Goal: Transaction & Acquisition: Purchase product/service

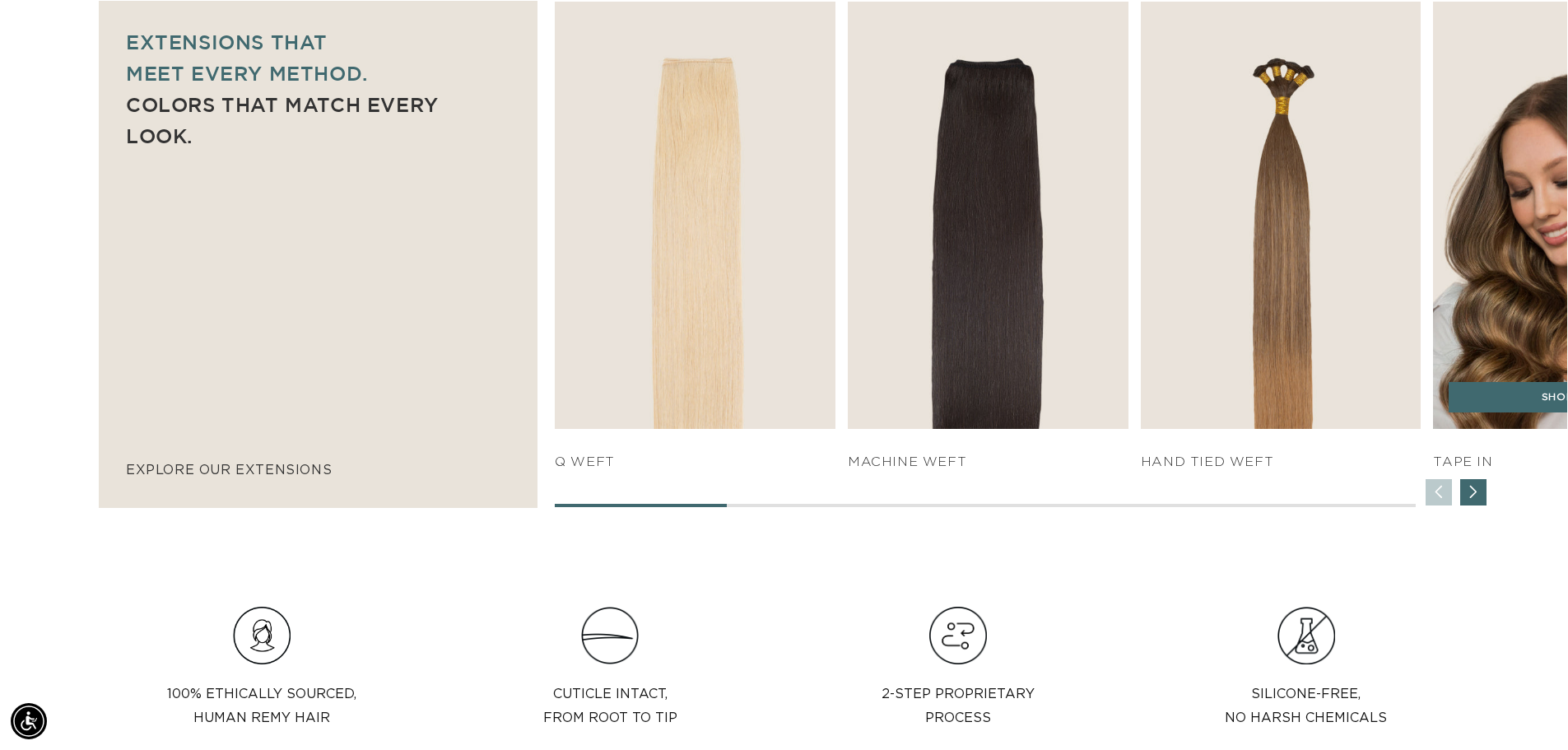
scroll to position [0, 1451]
click at [1517, 414] on div "SHOP NOW" at bounding box center [1573, 406] width 281 height 48
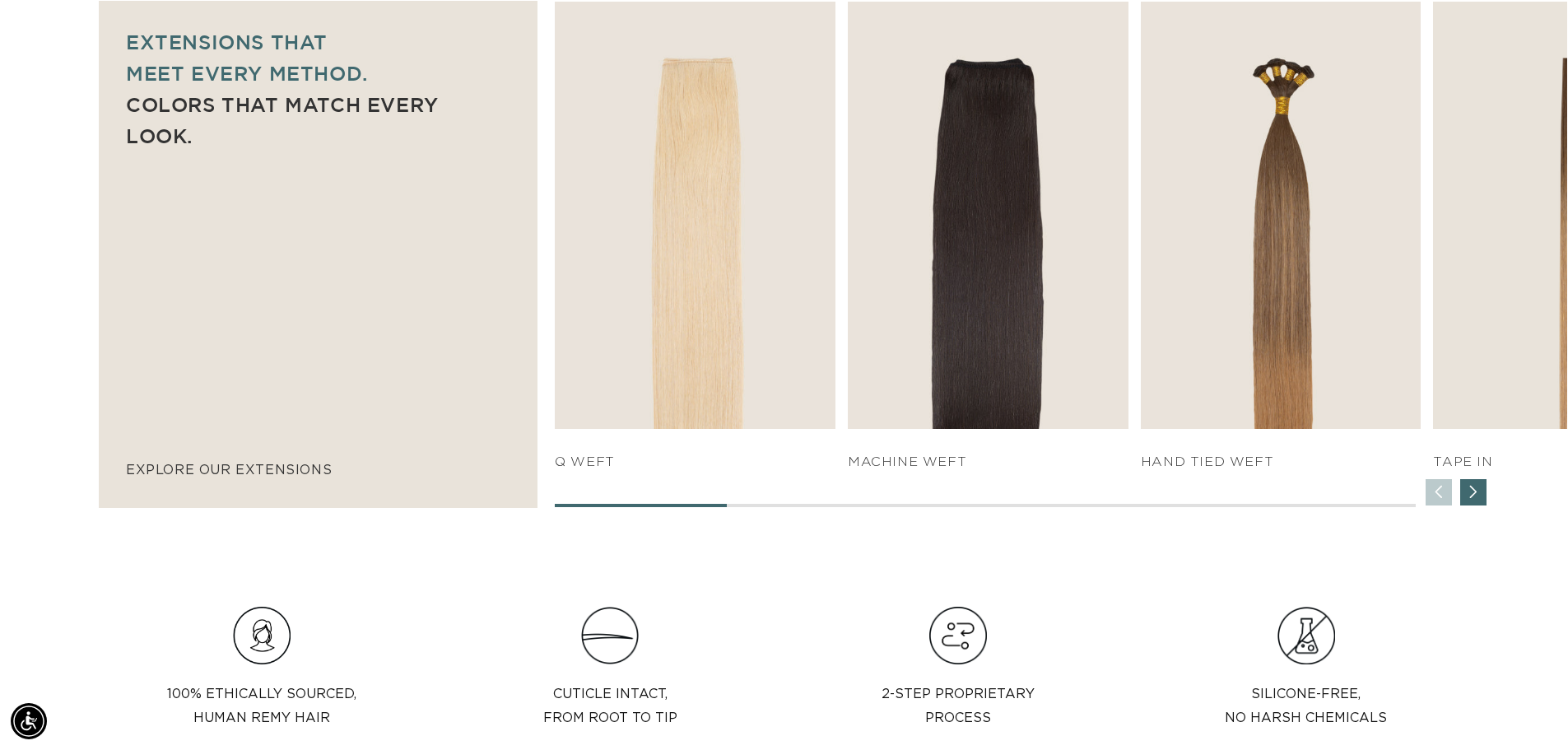
scroll to position [0, 2902]
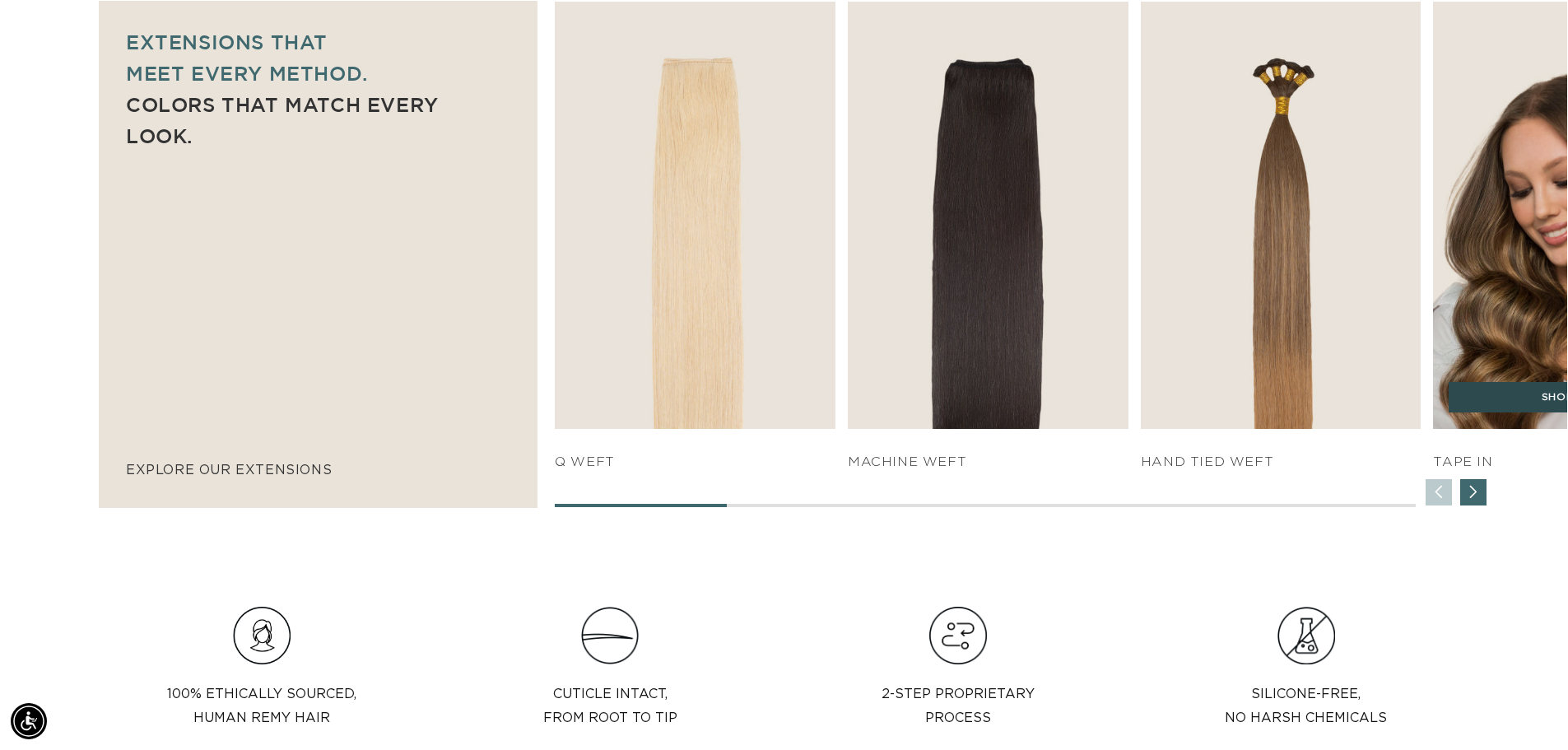
click at [1528, 410] on link "SHOP NOW" at bounding box center [1572, 397] width 249 height 32
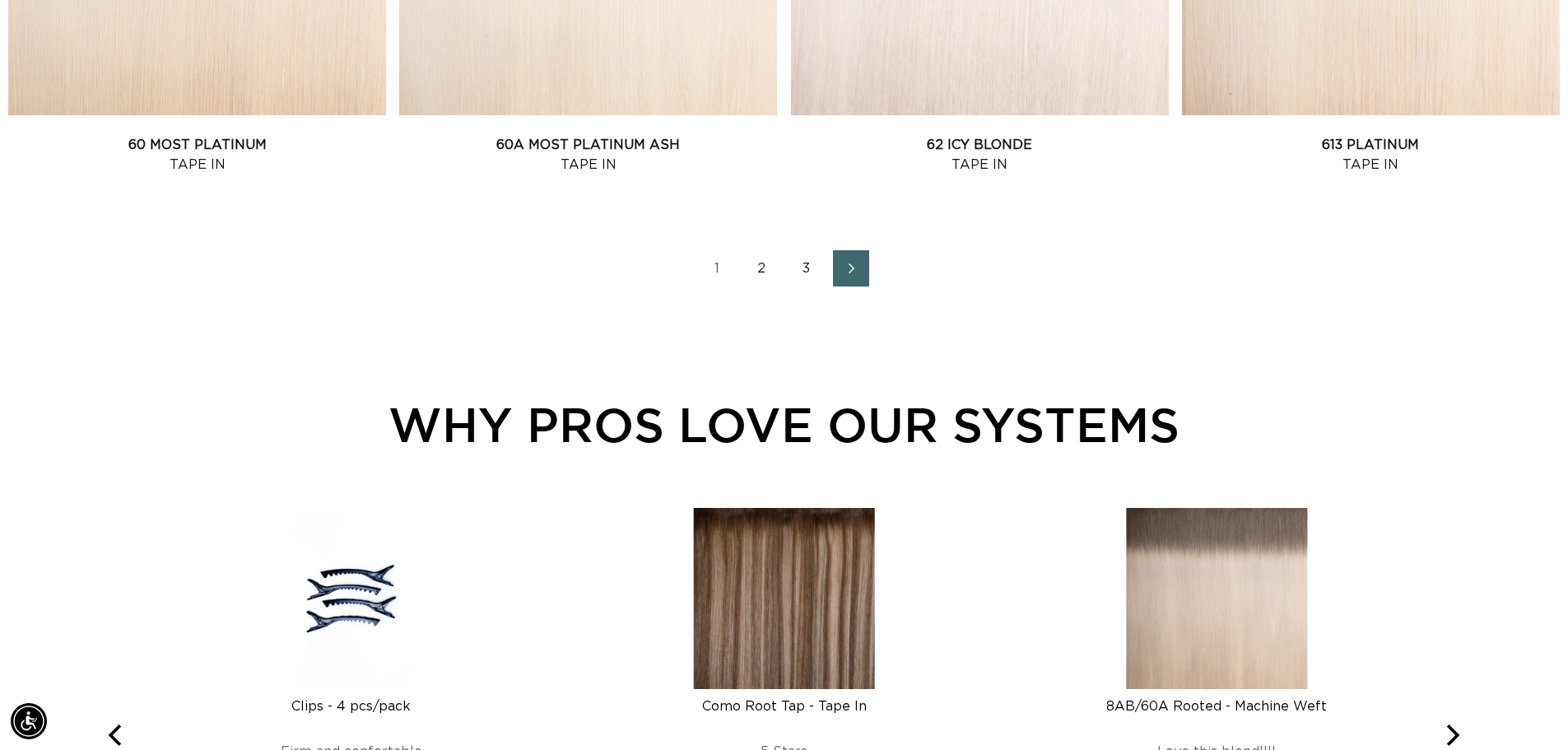
scroll to position [2470, 0]
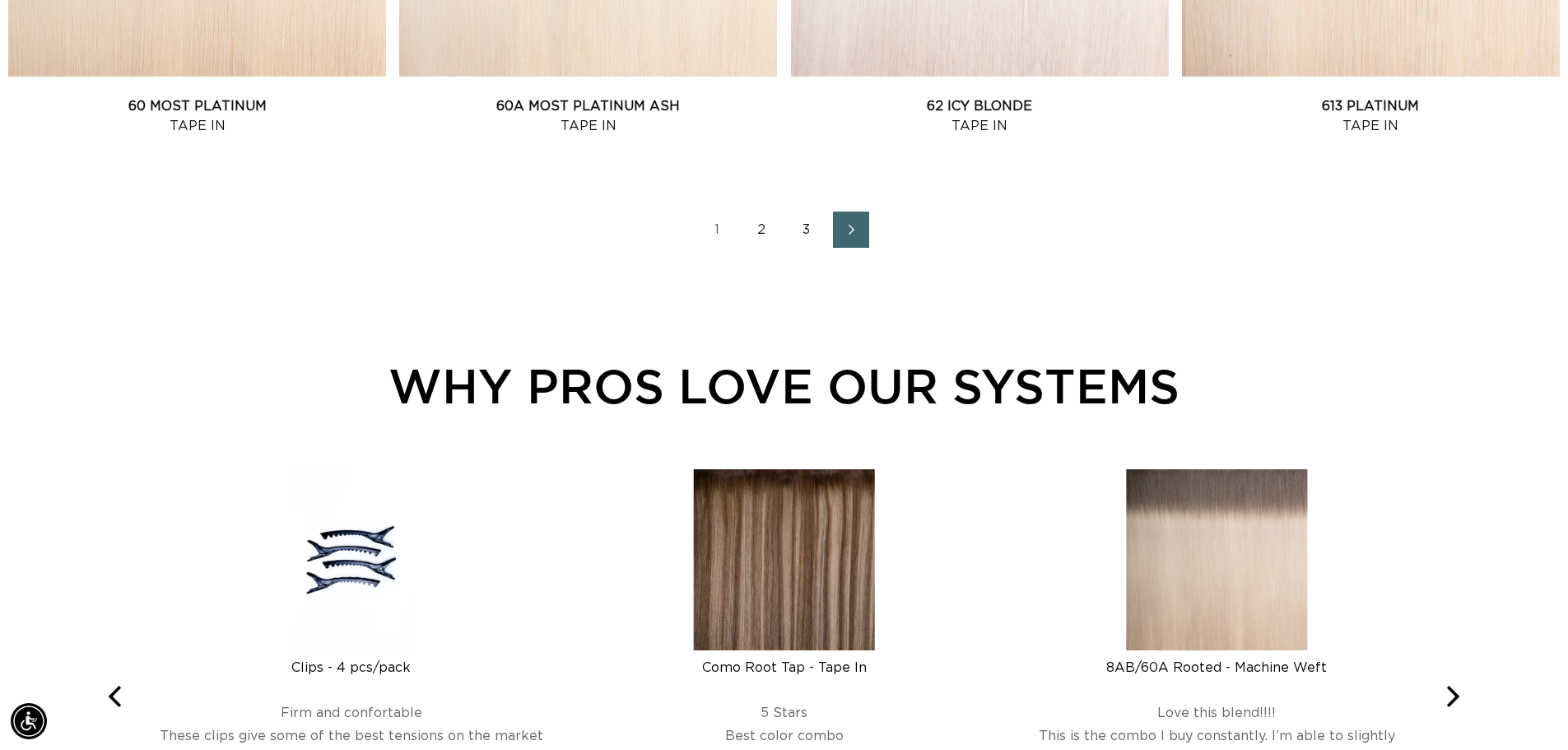
click at [759, 230] on link "2" at bounding box center [762, 229] width 36 height 36
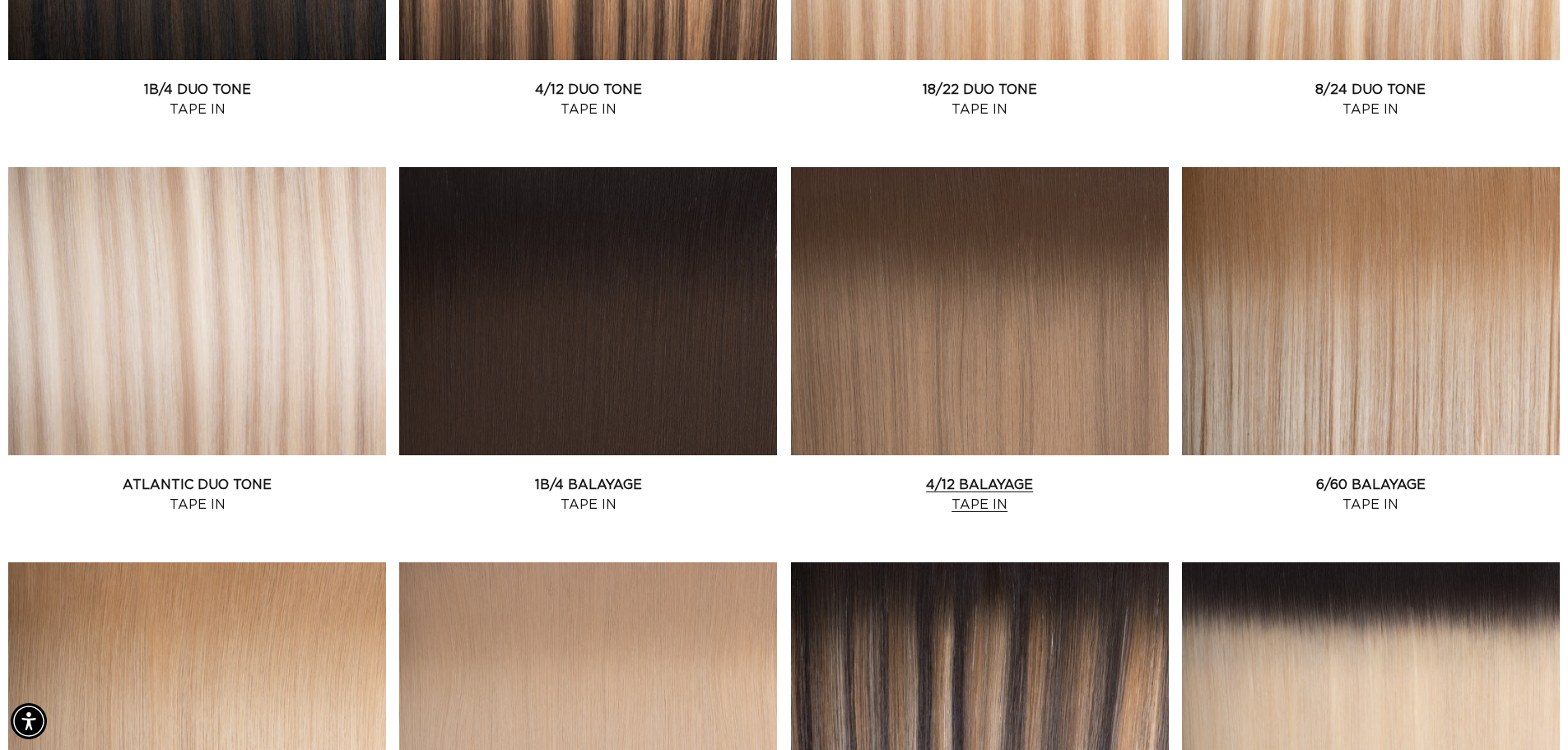
scroll to position [0, 1451]
click at [615, 475] on link "1B/4 Balayage Tape In" at bounding box center [587, 495] width 377 height 39
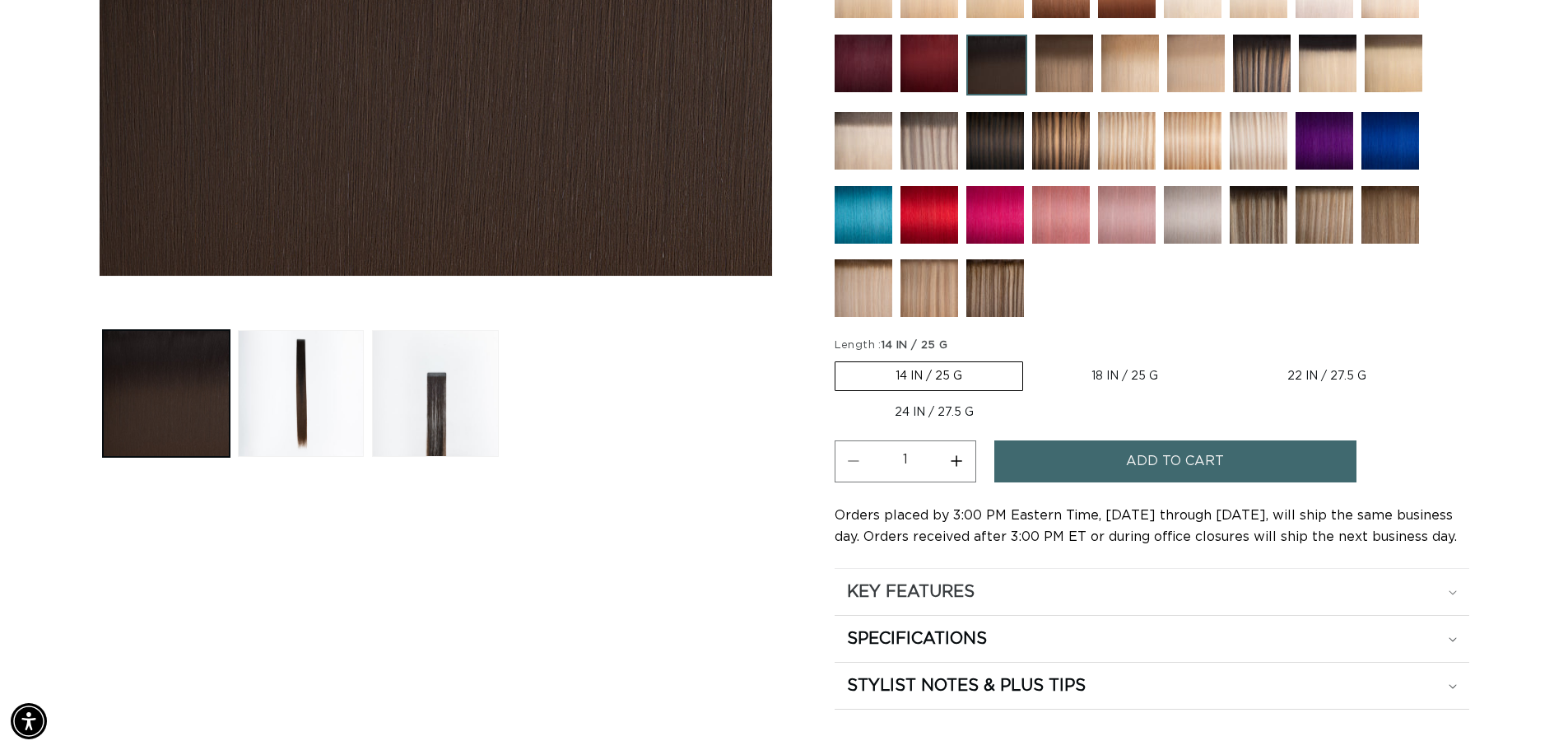
scroll to position [576, 0]
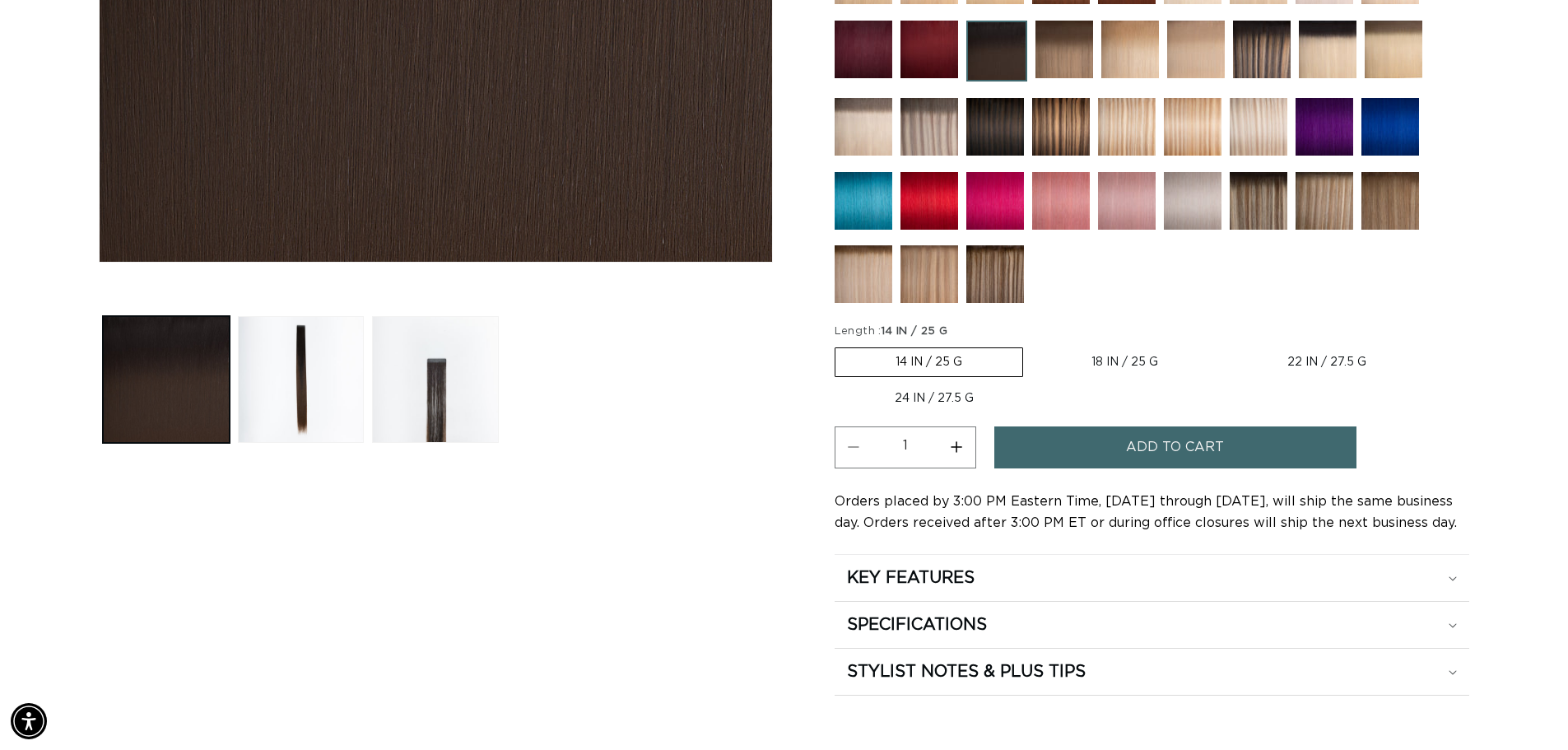
click at [1104, 354] on label "18 IN / 25 G Variant sold out or unavailable" at bounding box center [1125, 362] width 187 height 28
click at [1032, 345] on input "18 IN / 25 G Variant sold out or unavailable" at bounding box center [1031, 344] width 1 height 1
radio input "true"
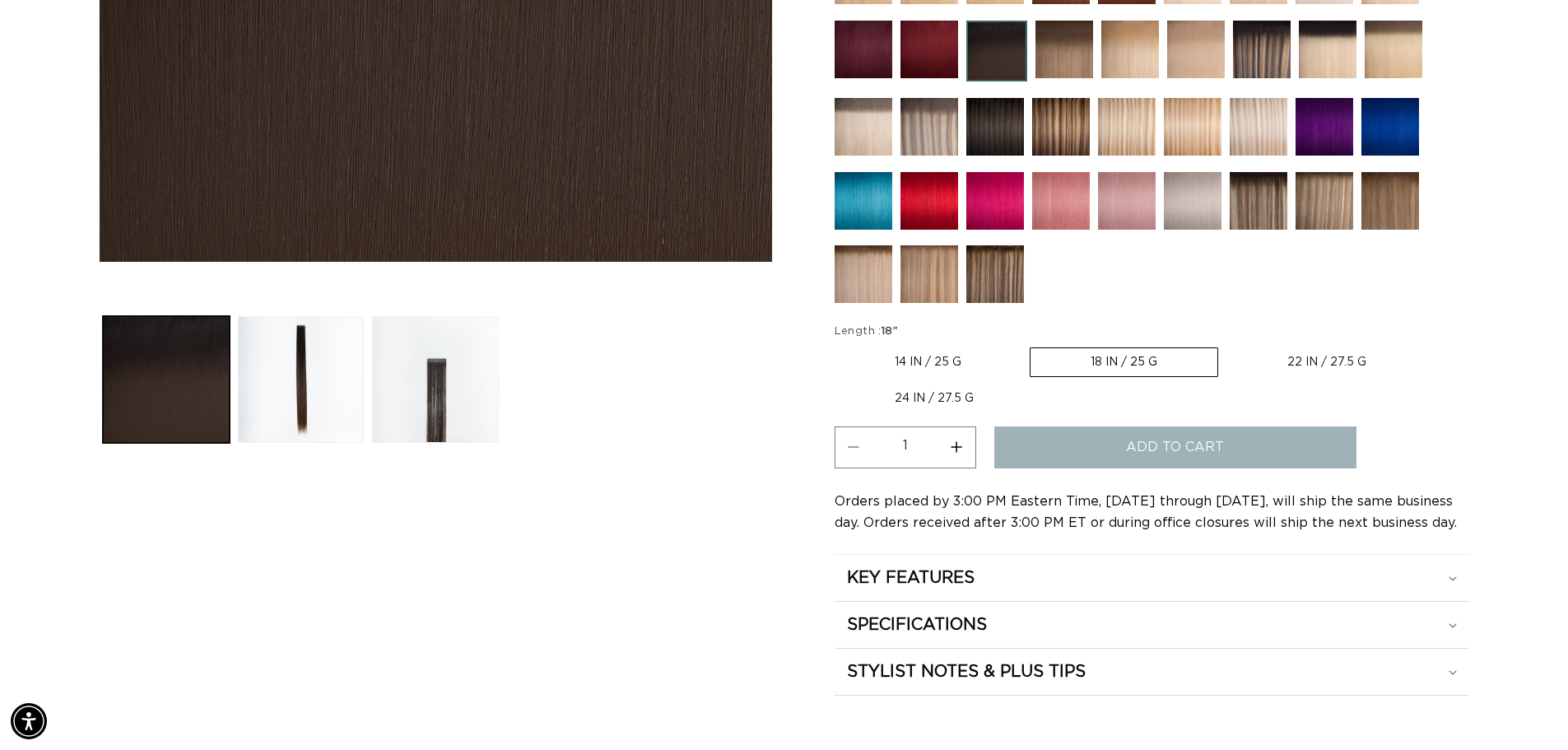
scroll to position [0, 1451]
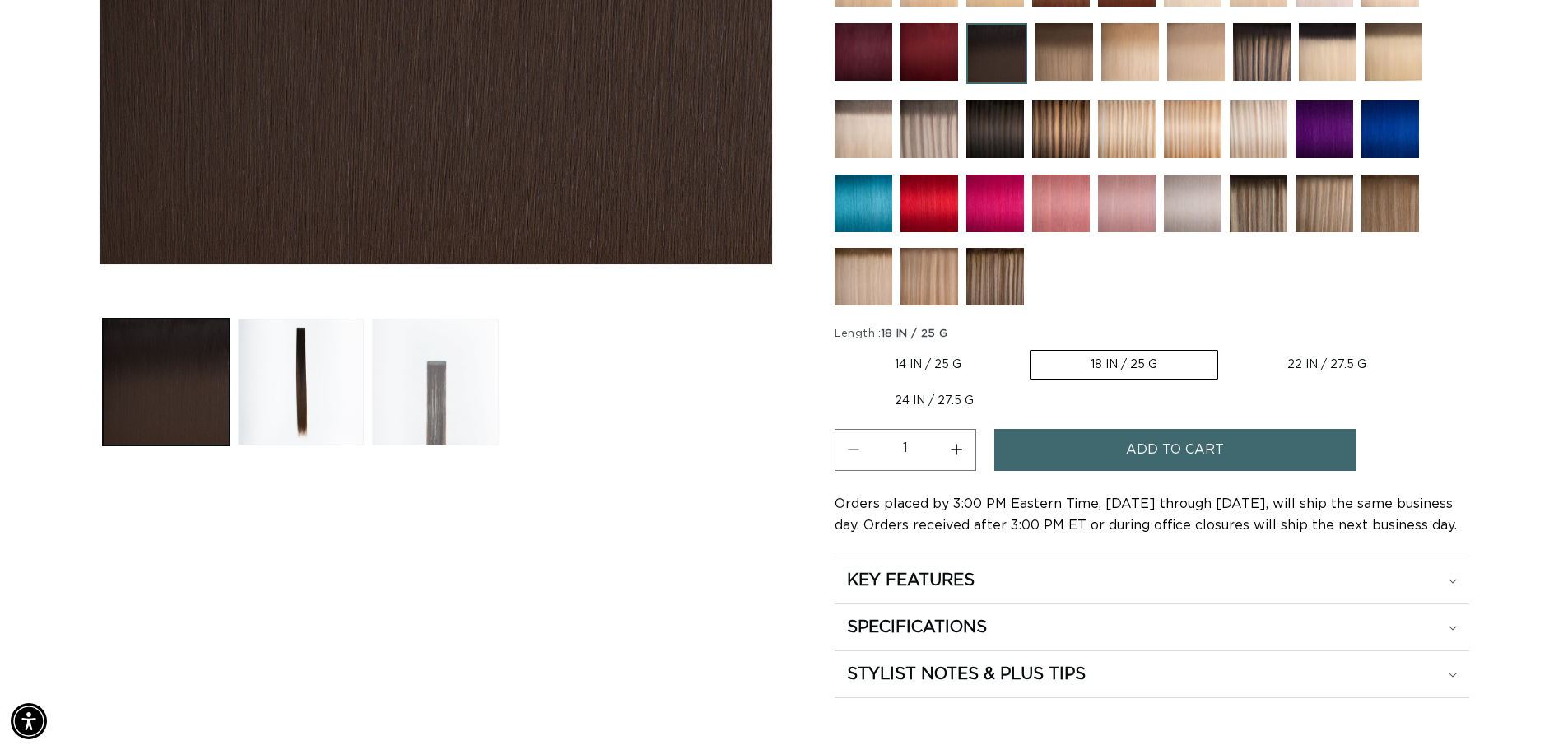
scroll to position [658, 0]
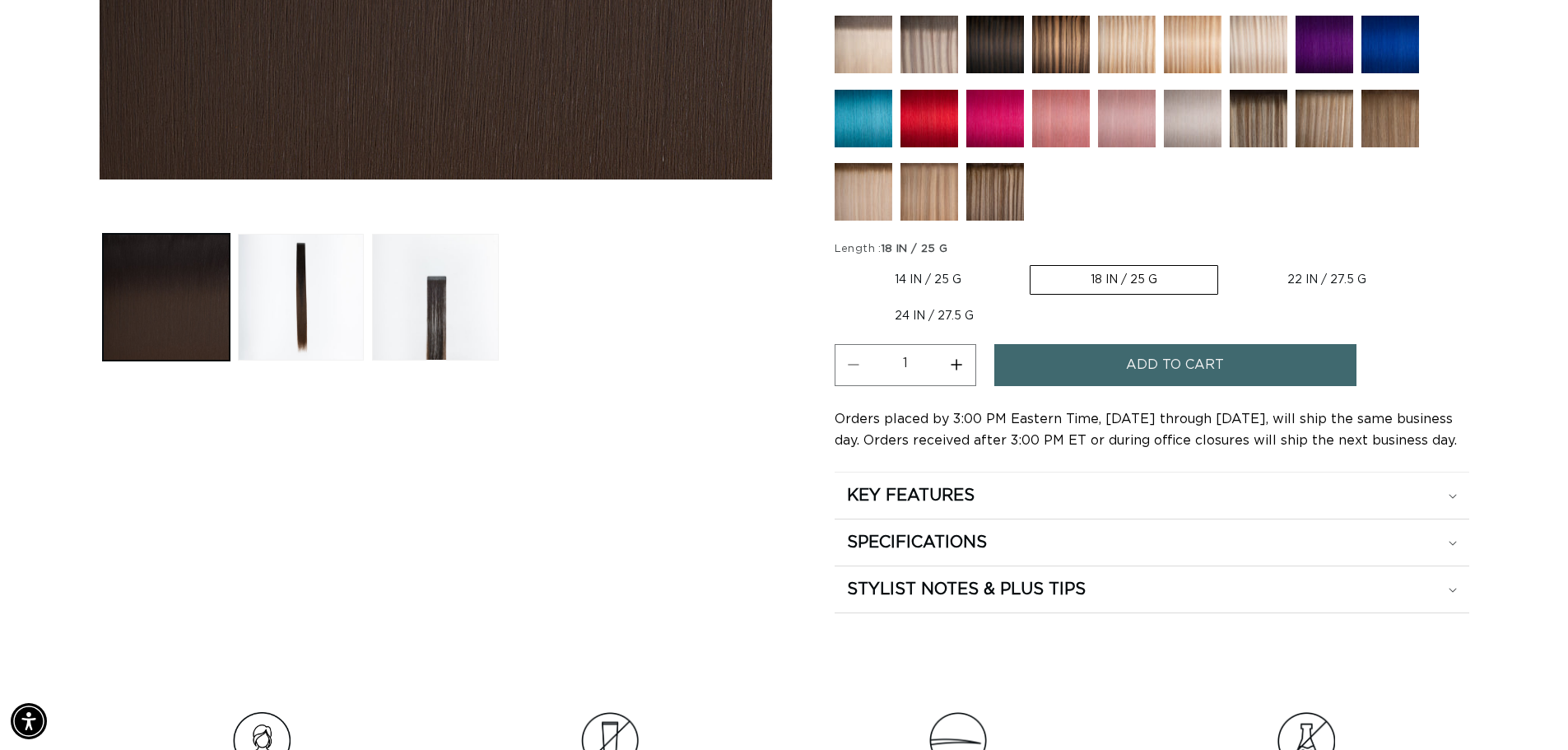
click at [954, 361] on button "Increase quantity for 1B/4 Balayage - Tape In" at bounding box center [956, 365] width 37 height 42
type input "4"
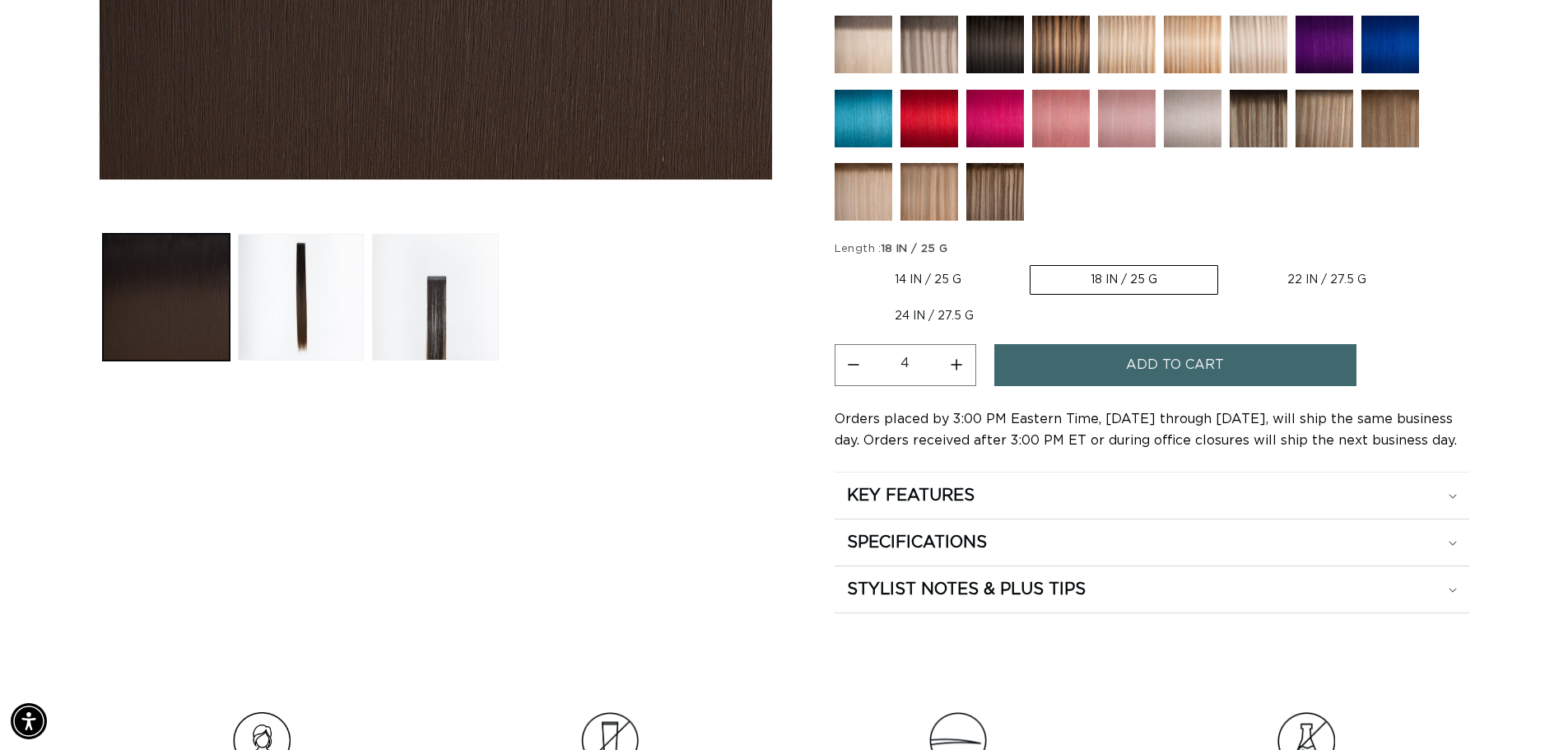
click at [1172, 365] on span "Add to cart" at bounding box center [1175, 365] width 98 height 42
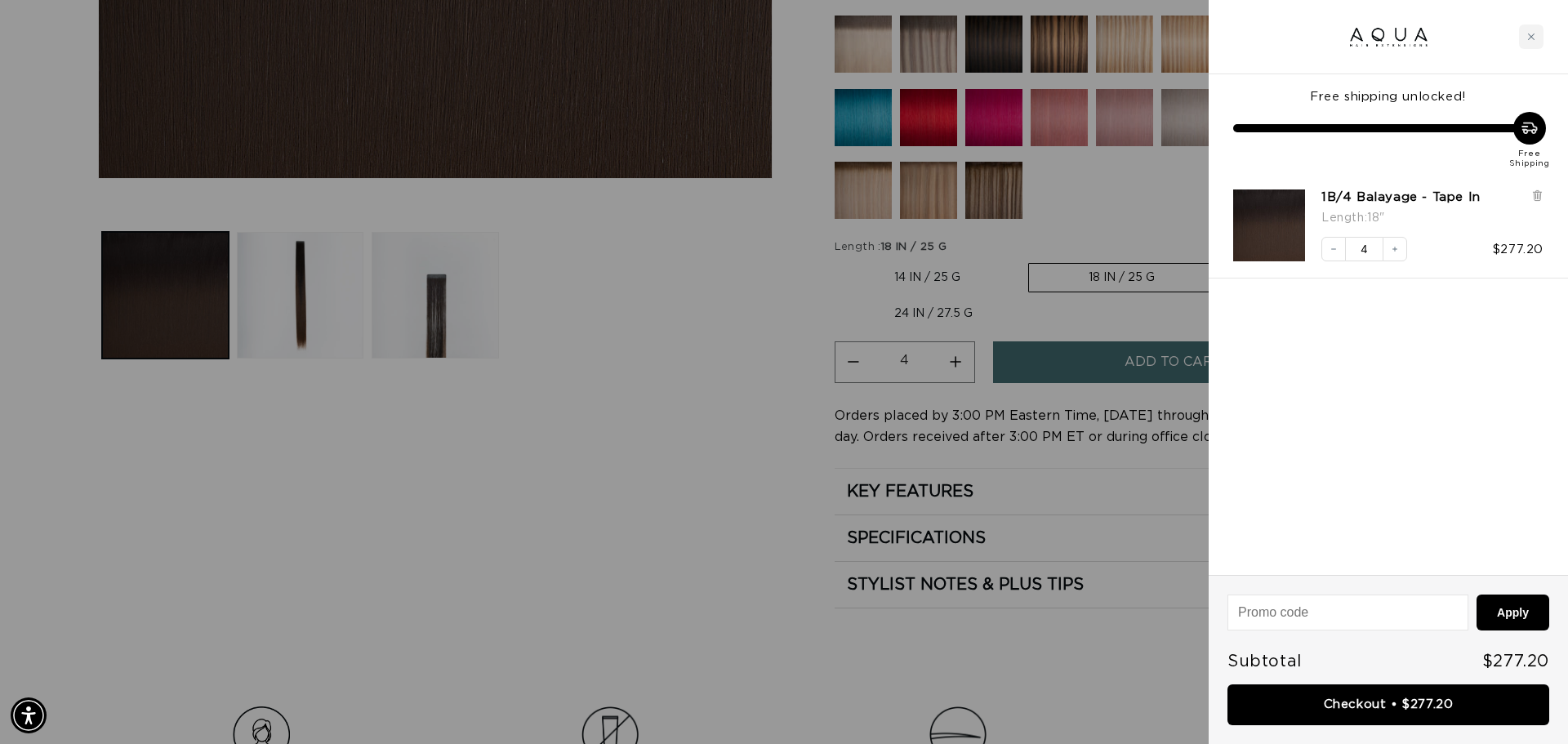
scroll to position [0, 2905]
click at [1370, 709] on link "Checkout • $277.20" at bounding box center [1388, 705] width 322 height 42
